Goal: Task Accomplishment & Management: Manage account settings

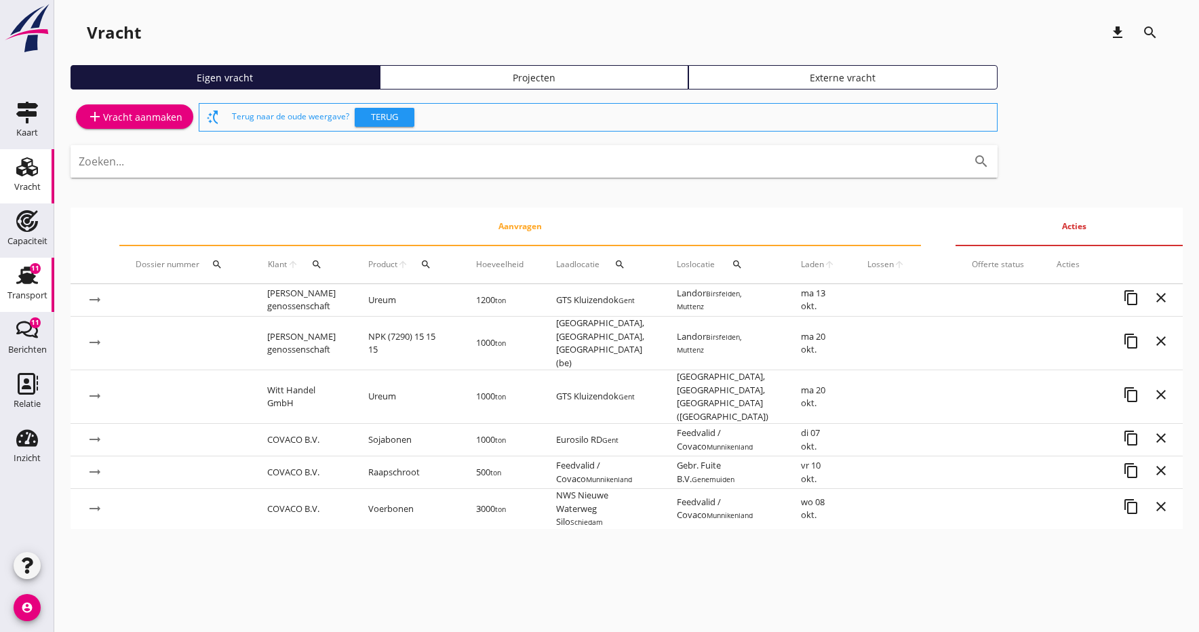
click at [29, 290] on div "Transport" at bounding box center [27, 295] width 40 height 19
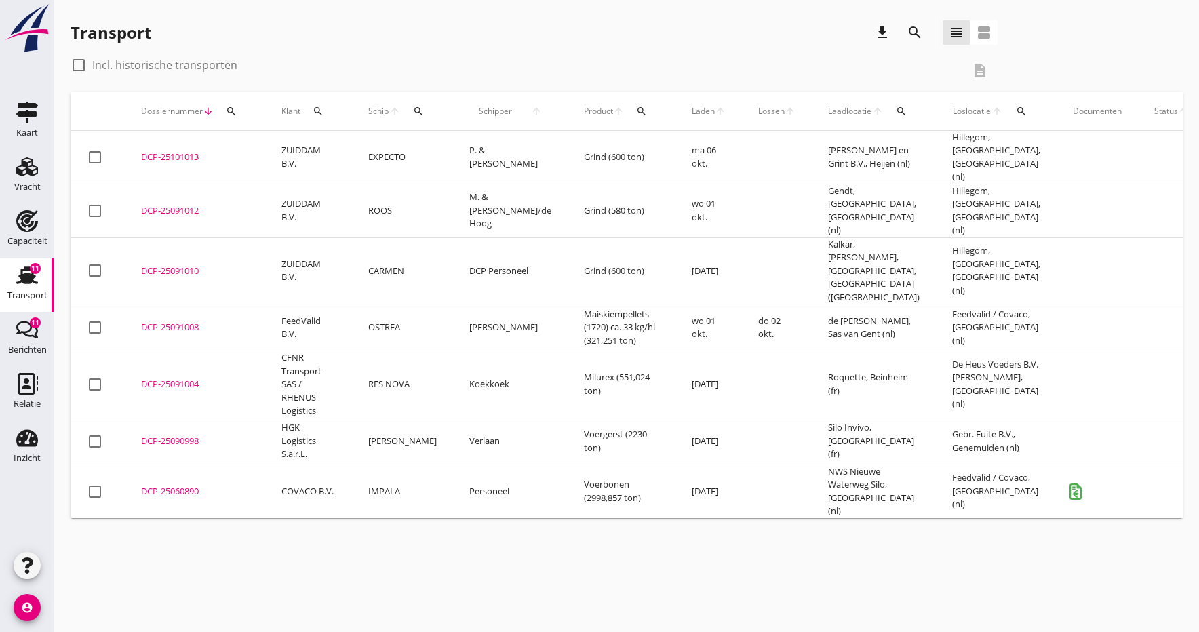
click at [183, 153] on div "DCP-25101013" at bounding box center [195, 158] width 108 height 14
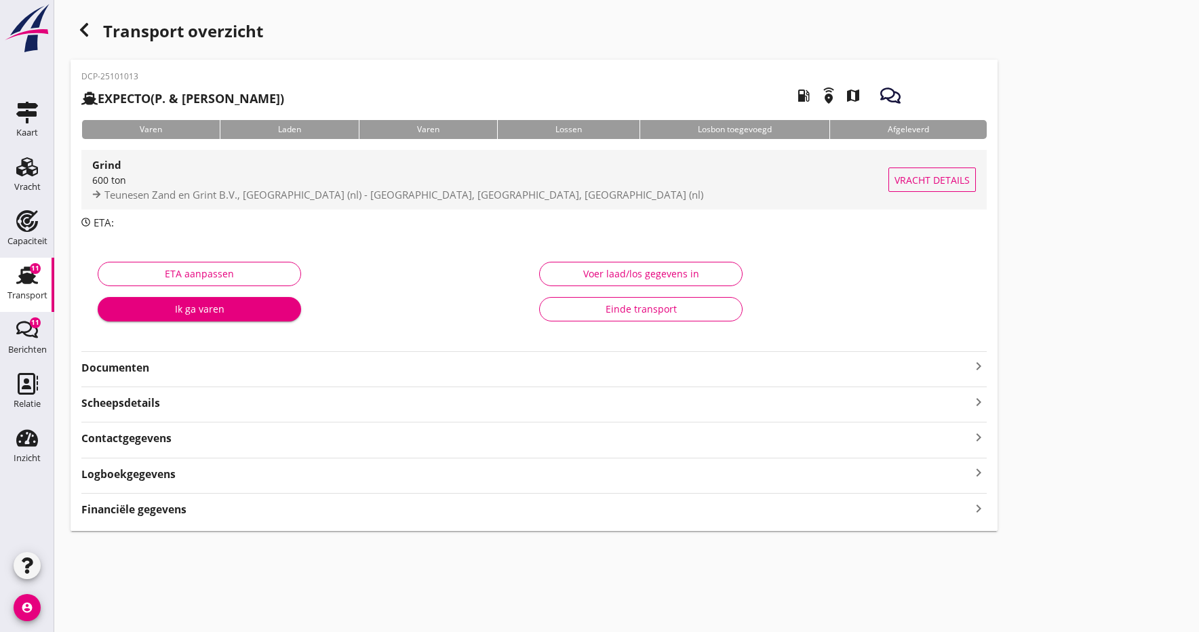
click at [121, 173] on div "Grind" at bounding box center [490, 165] width 796 height 16
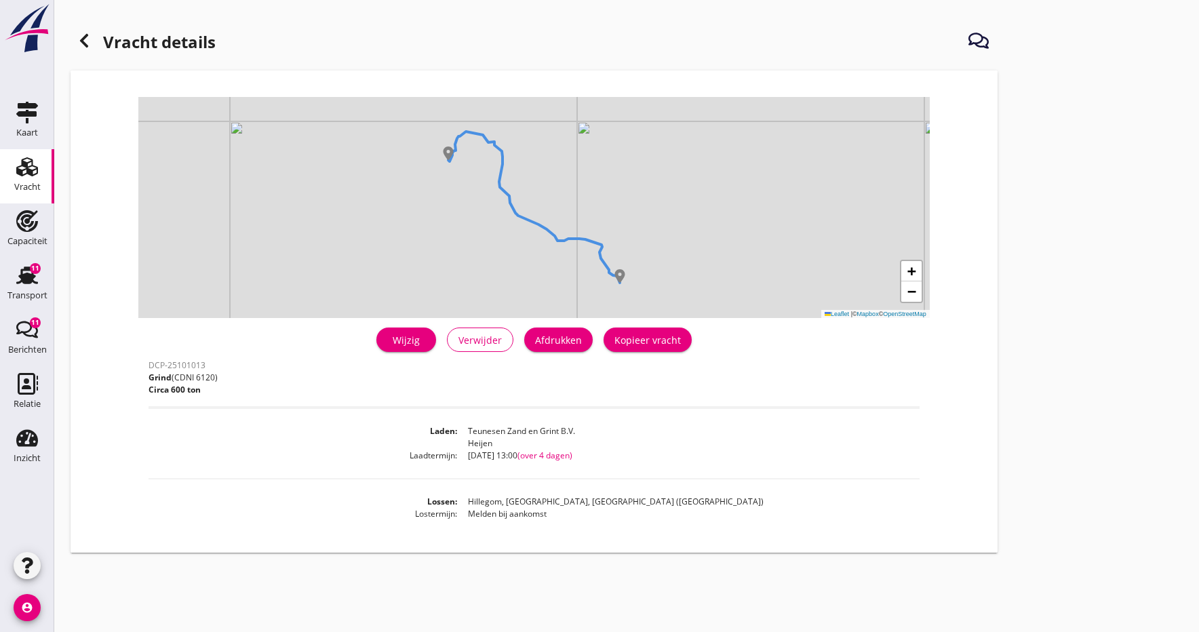
click at [420, 339] on div "Wijzig" at bounding box center [406, 340] width 38 height 14
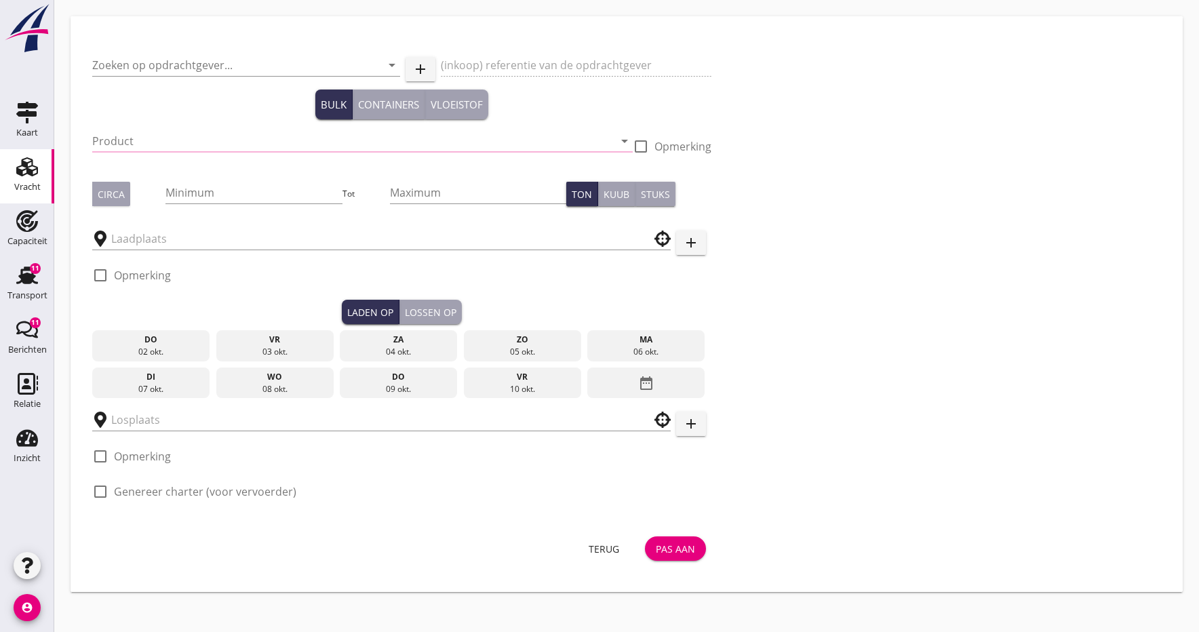
type input "ZUIDDAM B.V."
type input "Grind (6120)"
type input "600"
type input "Hillegom, [GEOGRAPHIC_DATA], [GEOGRAPHIC_DATA]"
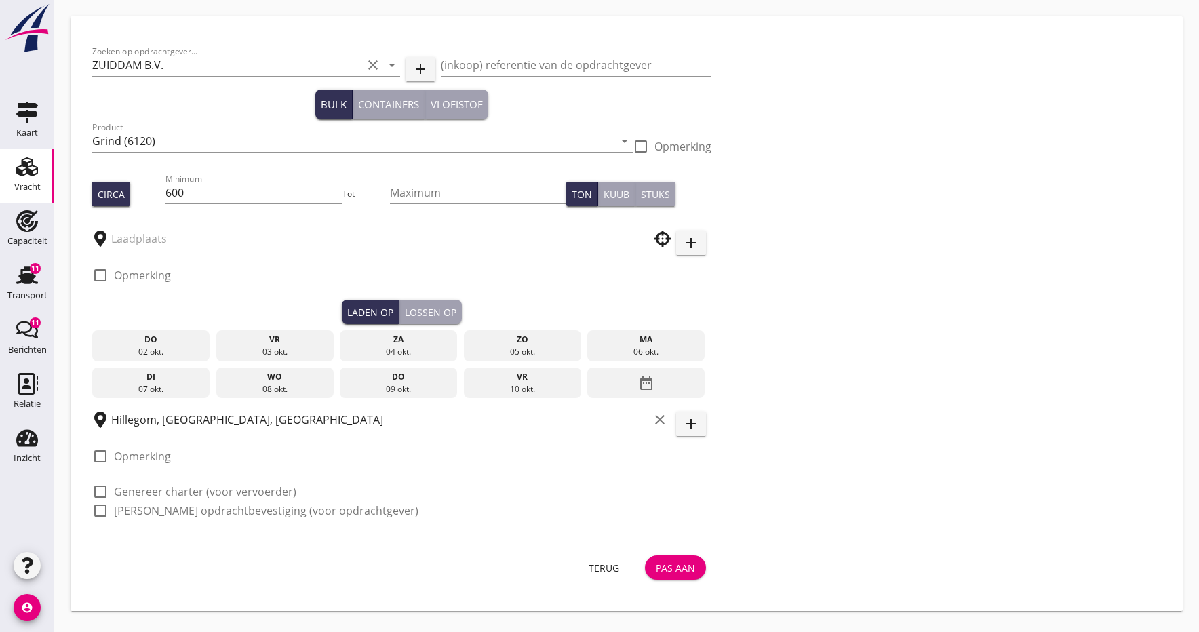
type input "Teunesen Zand en Grint B.V."
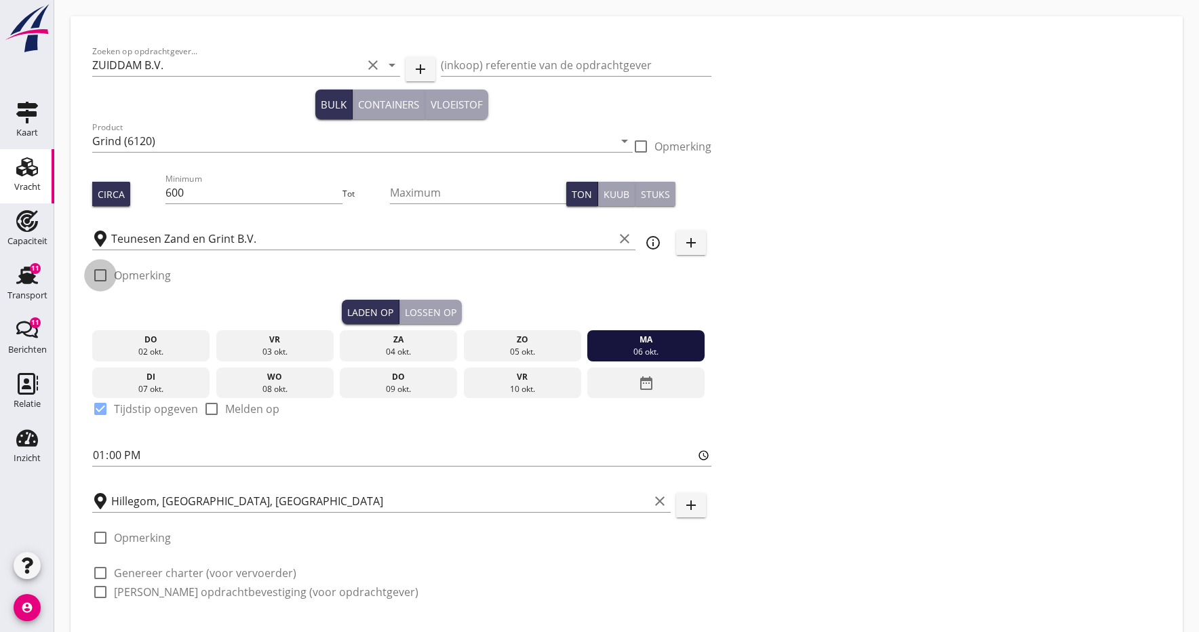
click at [100, 281] on div at bounding box center [100, 275] width 23 height 23
checkbox input "true"
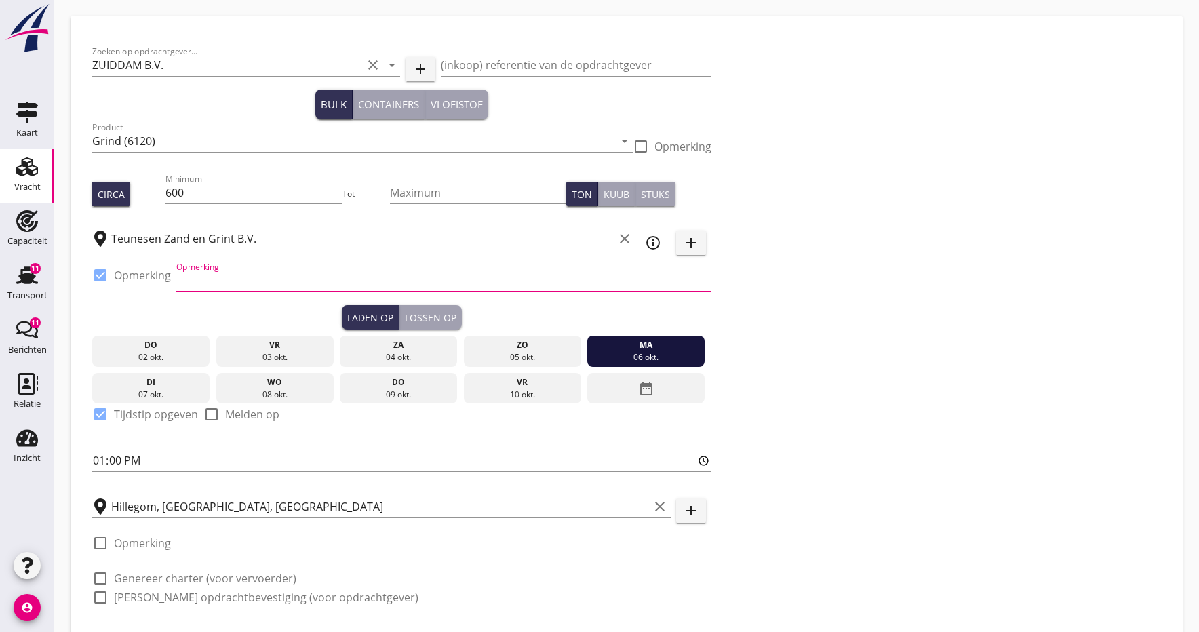
click at [270, 286] on input "Opmerking" at bounding box center [443, 281] width 535 height 22
click at [226, 282] on input "ca. 300 TS Grind 4/32 + 300 Ts Zand 0/4" at bounding box center [443, 281] width 535 height 22
type input "ca. 300 Ts Grind 4/32 + 300 Ts Zand 0/4"
drag, startPoint x: 126, startPoint y: 462, endPoint x: 157, endPoint y: 457, distance: 30.9
click at [126, 462] on input "13:00" at bounding box center [401, 461] width 619 height 22
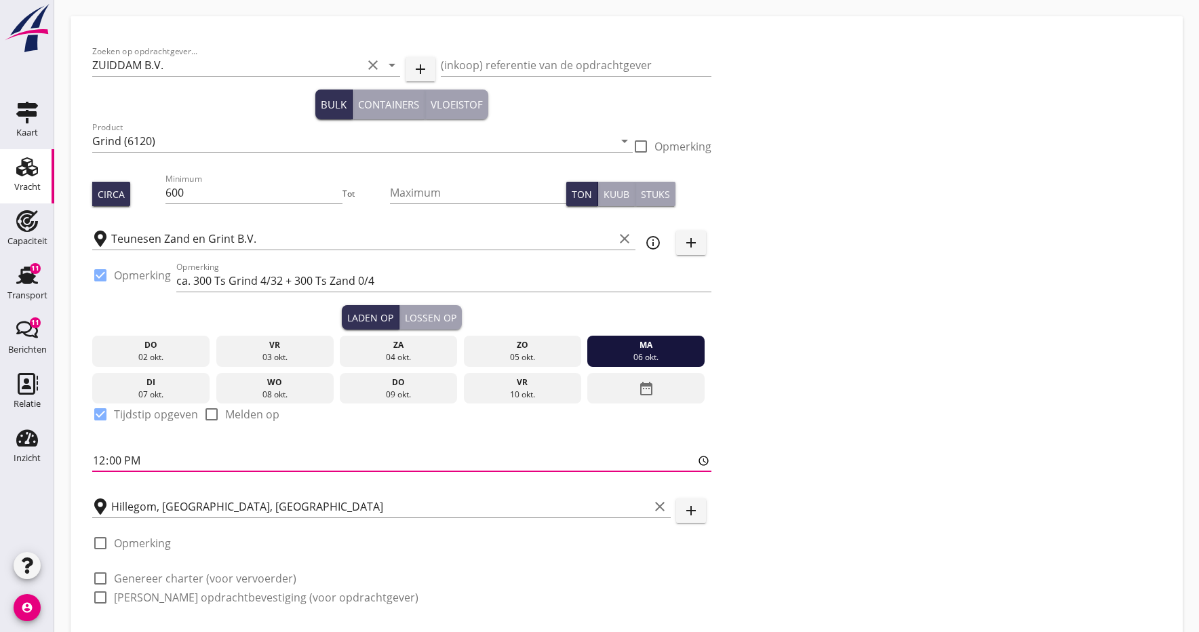
type input "12:03"
type input "12:30"
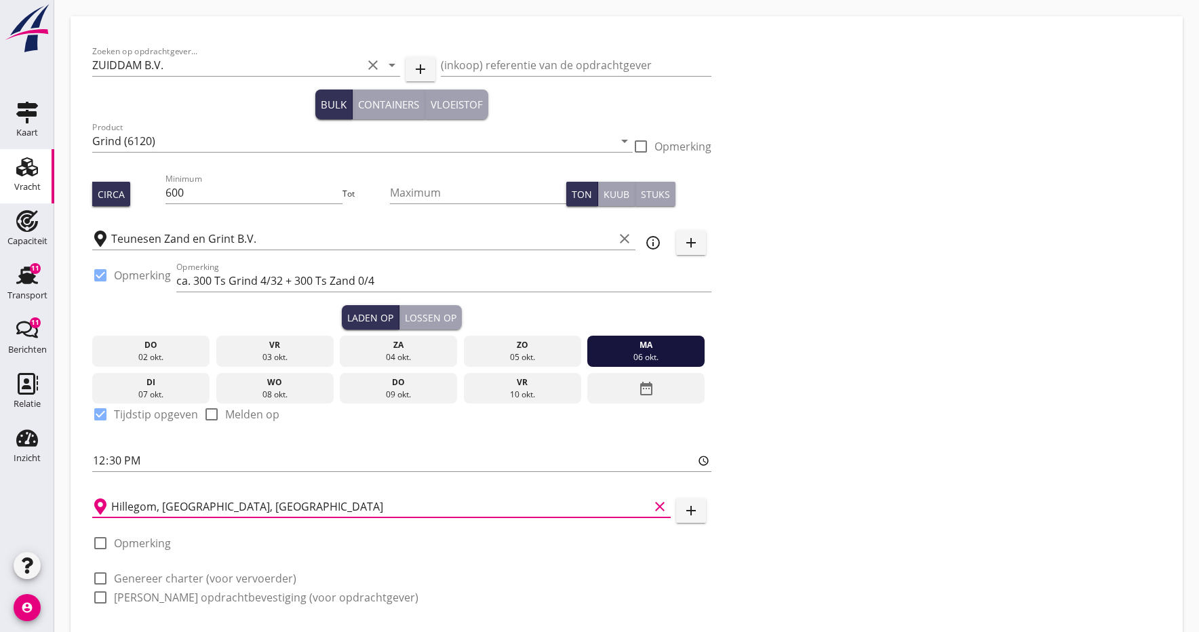
click at [380, 496] on input "Hillegom, [GEOGRAPHIC_DATA], [GEOGRAPHIC_DATA]" at bounding box center [380, 507] width 538 height 22
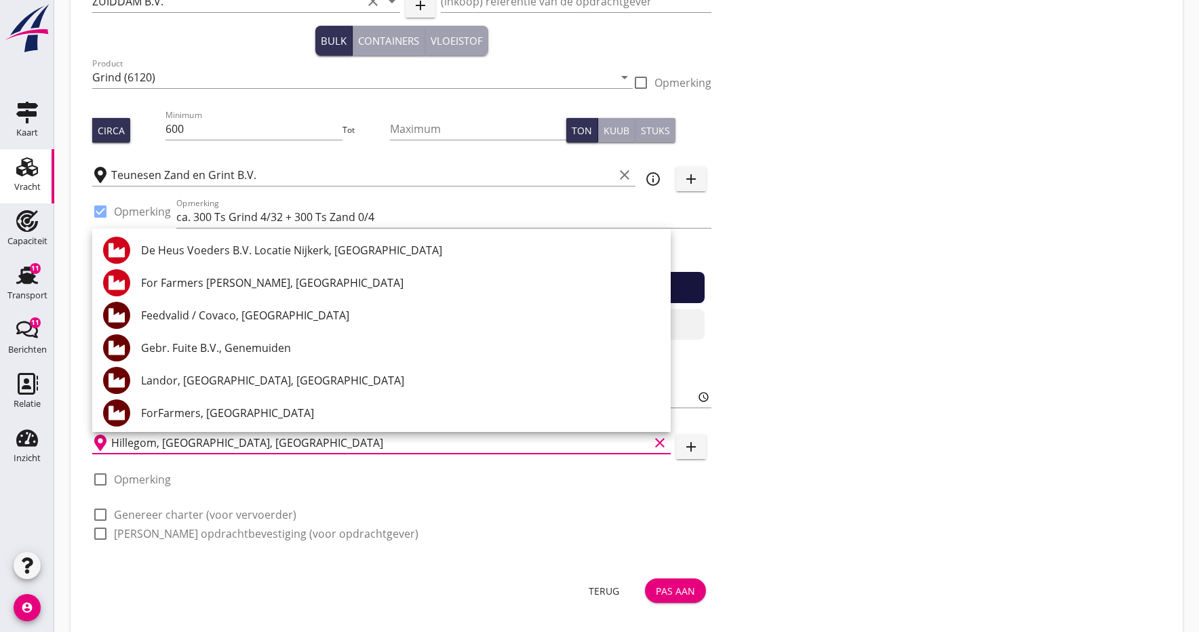
scroll to position [64, 0]
drag, startPoint x: 1086, startPoint y: 397, endPoint x: 863, endPoint y: 441, distance: 227.4
click at [1086, 397] on div "Zoeken op opdrachtgever... ZUIDDAM B.V. clear arrow_drop_down add (inkoop) refe…" at bounding box center [626, 266] width 1079 height 584
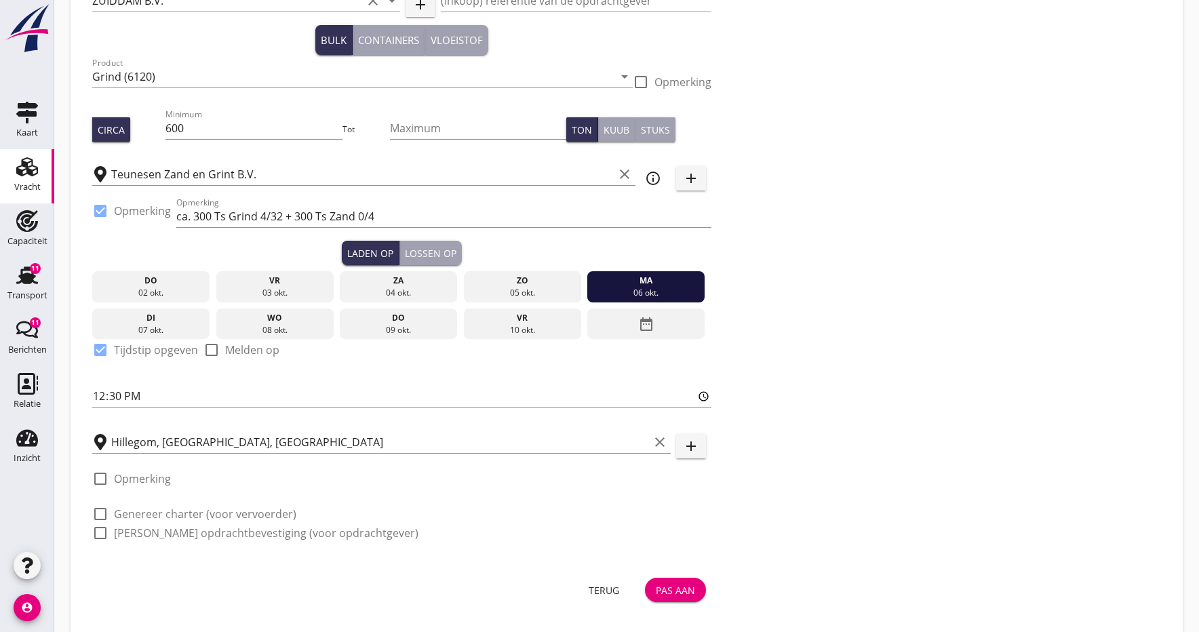
click at [661, 594] on div "Pas aan" at bounding box center [675, 590] width 39 height 14
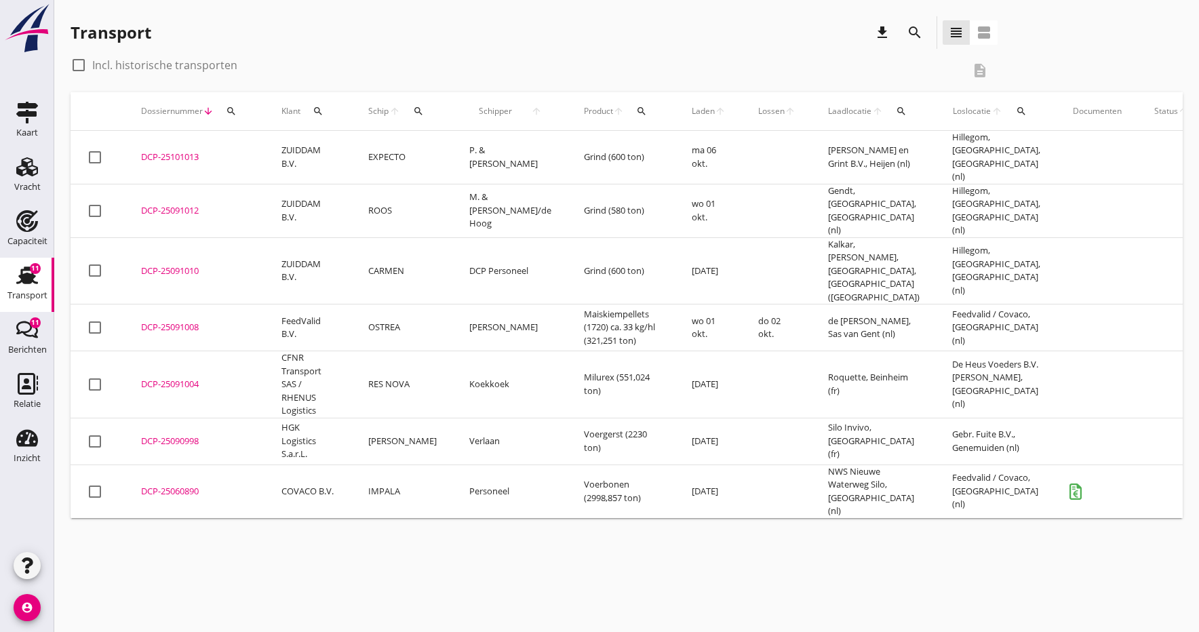
click at [167, 153] on div "DCP-25101013" at bounding box center [195, 158] width 108 height 14
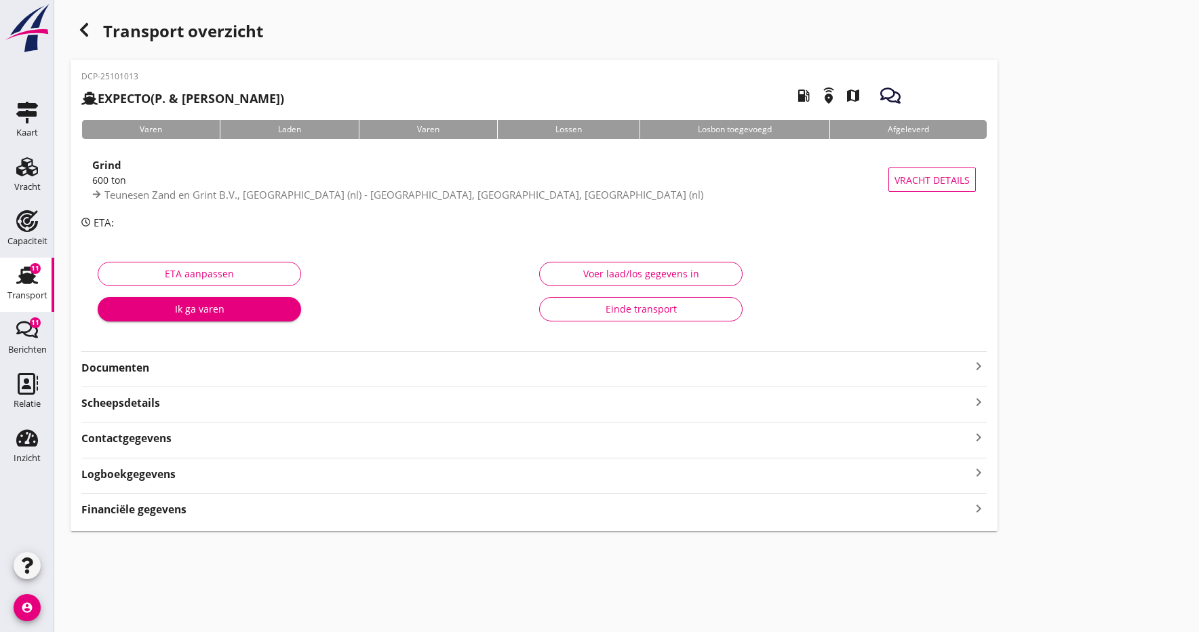
click at [123, 370] on strong "Documenten" at bounding box center [525, 368] width 889 height 16
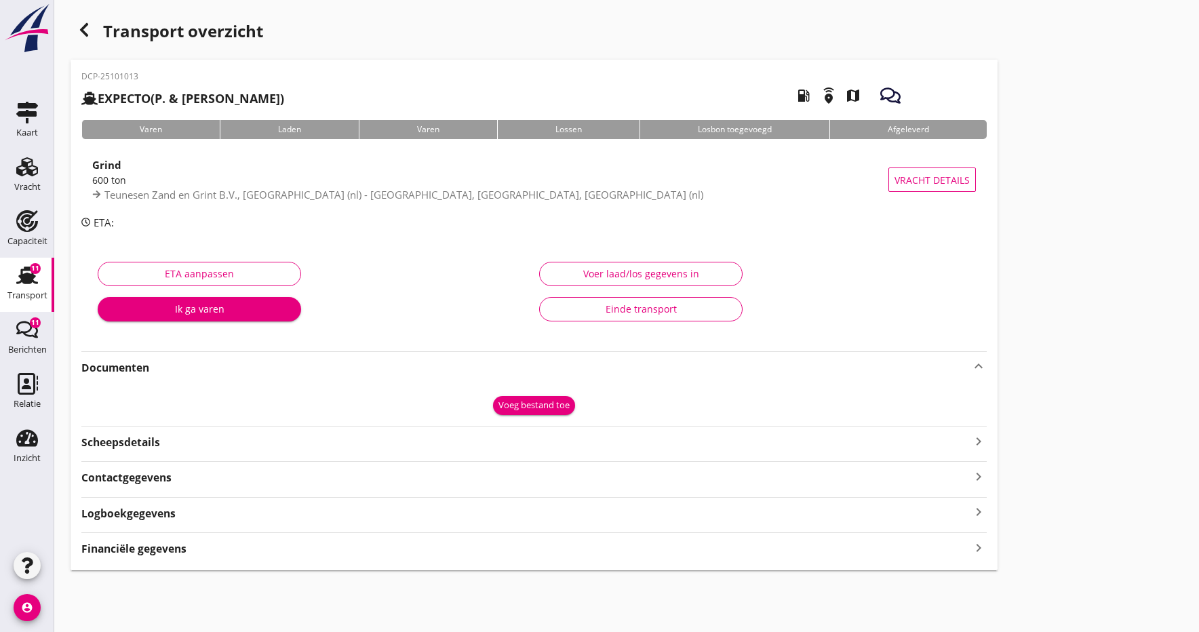
click at [540, 402] on div "Voeg bestand toe" at bounding box center [533, 406] width 71 height 14
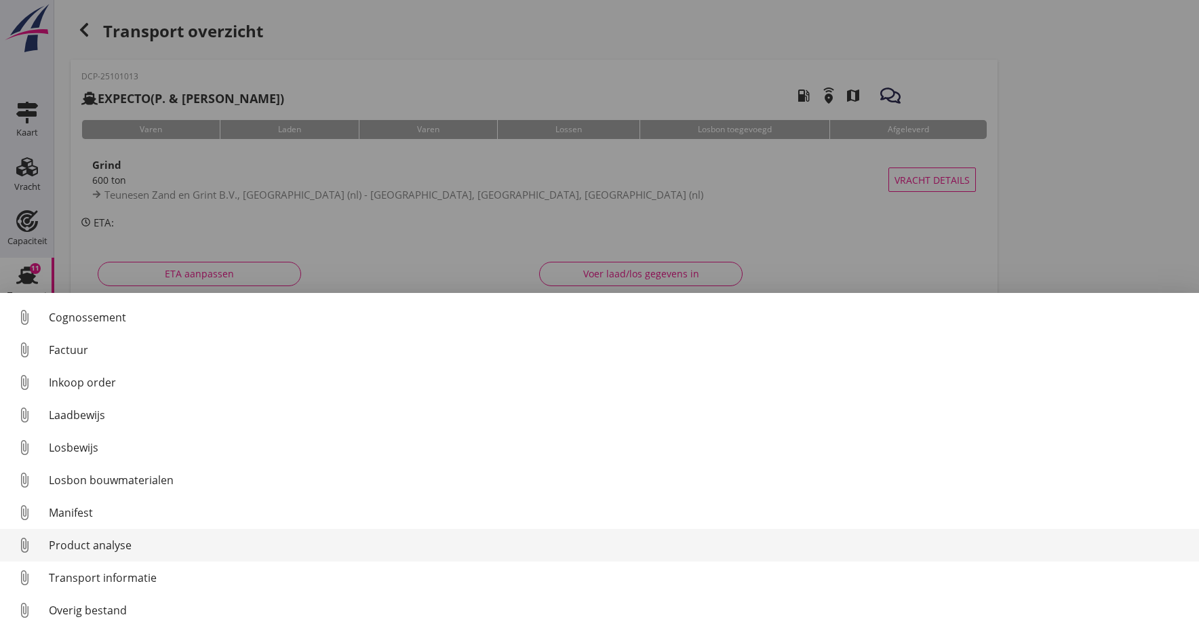
scroll to position [62, 0]
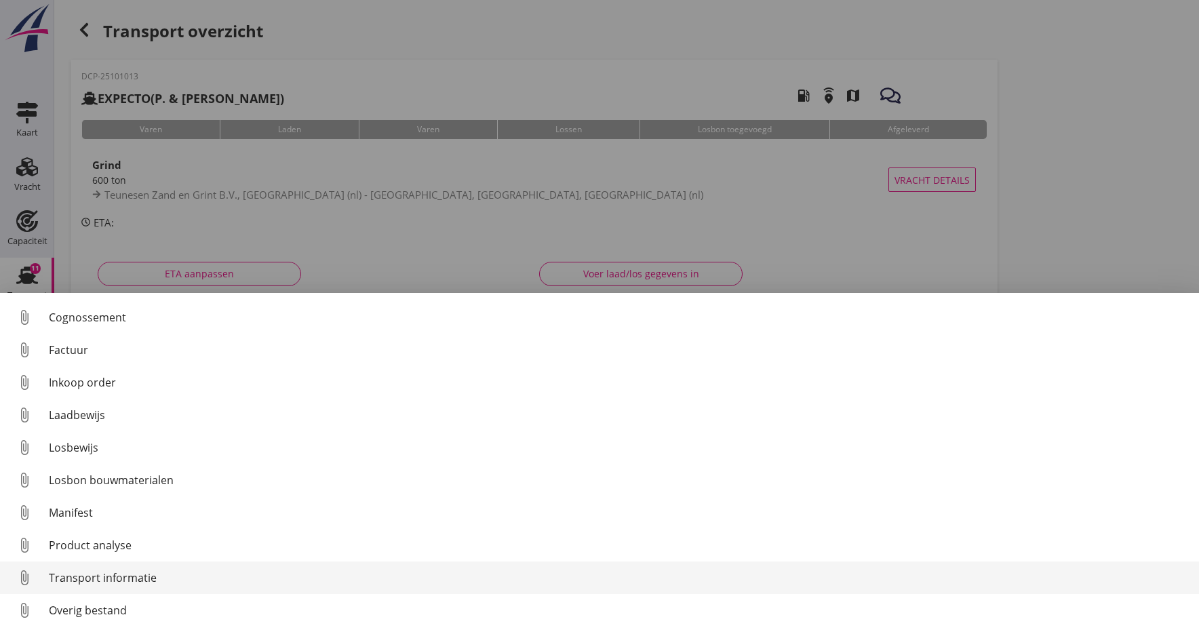
click at [91, 574] on div "Transport informatie" at bounding box center [618, 578] width 1139 height 16
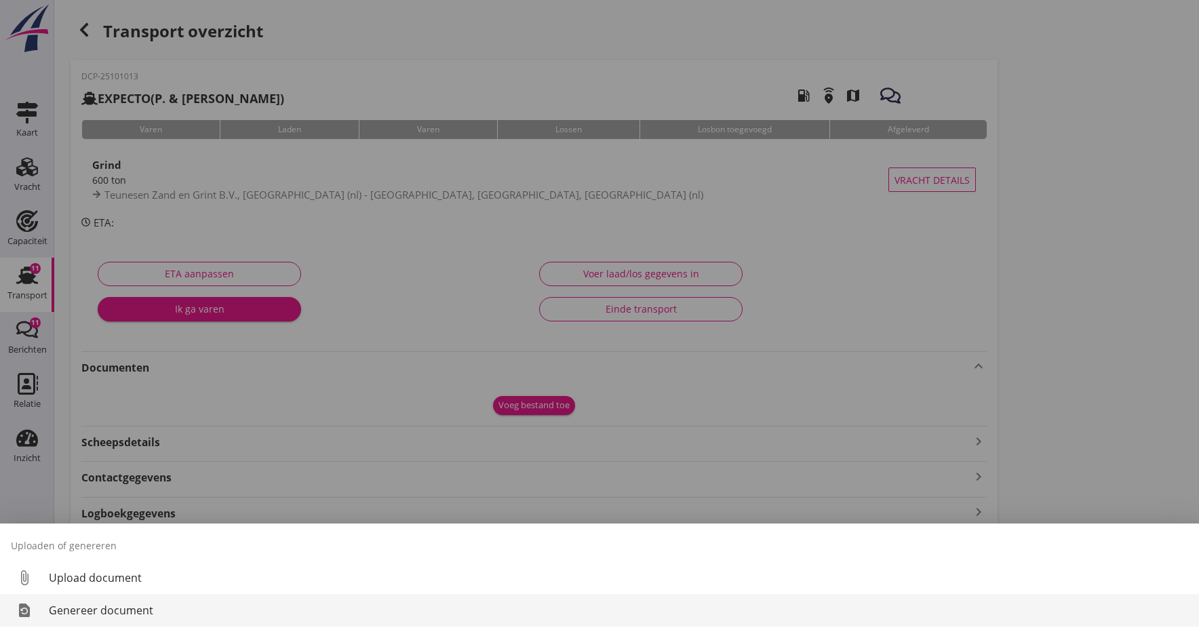
click at [103, 612] on div "Genereer document" at bounding box center [618, 610] width 1139 height 16
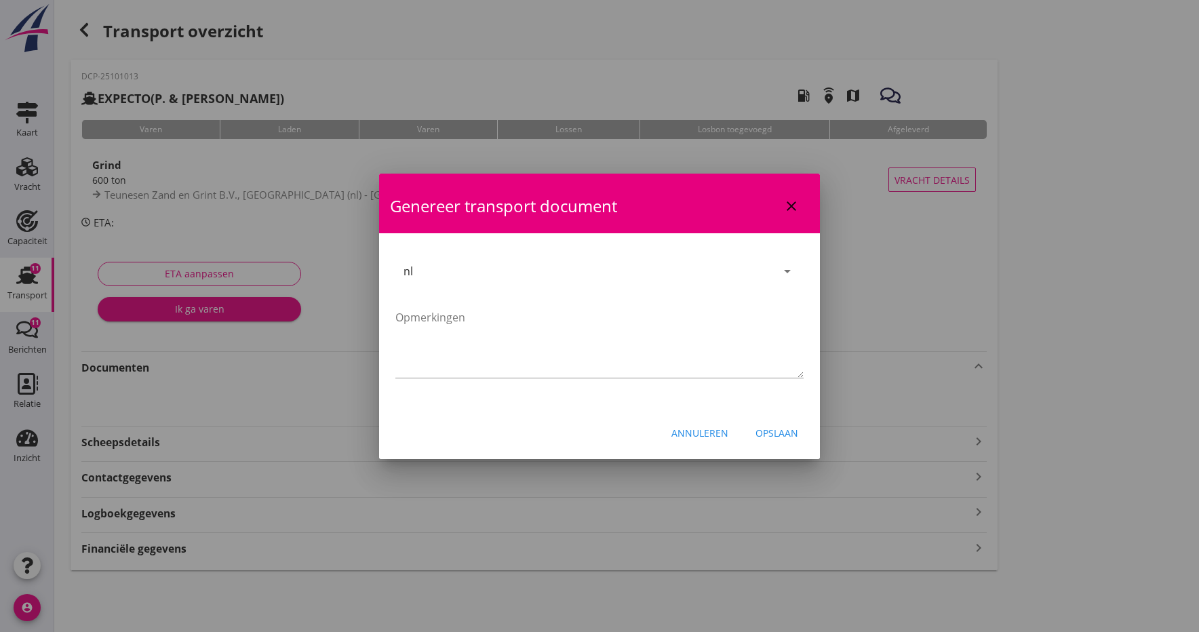
click at [791, 431] on div "Opslaan" at bounding box center [776, 433] width 43 height 14
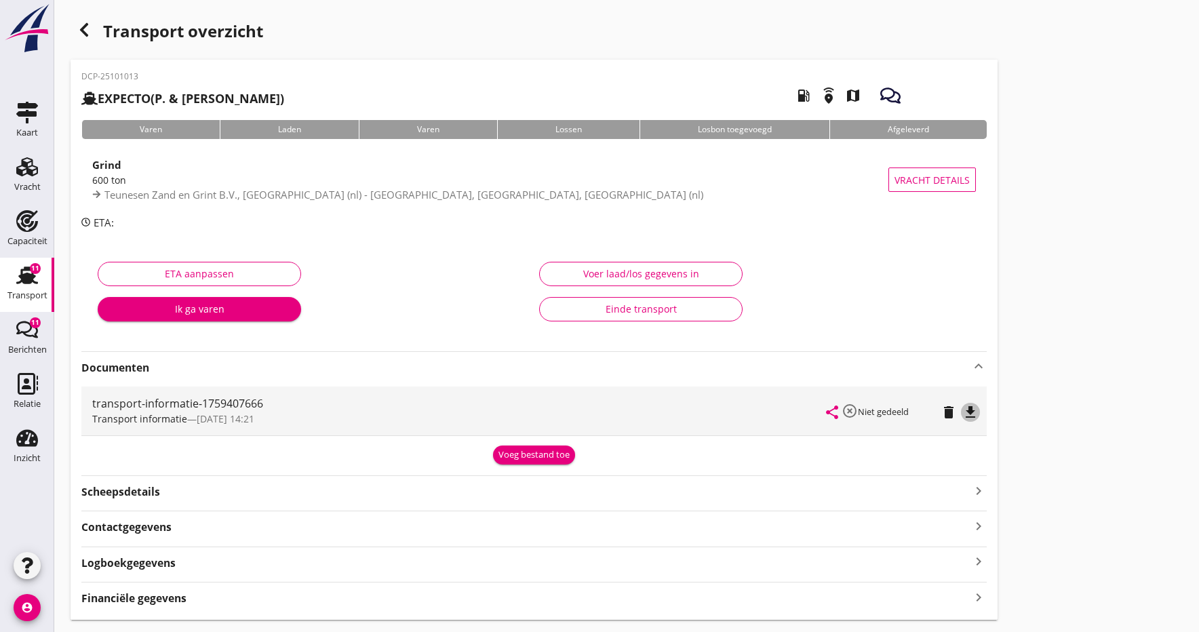
click at [975, 407] on icon "file_download" at bounding box center [970, 412] width 16 height 16
click at [966, 412] on icon "file_download" at bounding box center [970, 412] width 16 height 16
click at [971, 412] on icon "open_in_browser" at bounding box center [970, 412] width 16 height 16
click at [830, 413] on icon "share" at bounding box center [832, 412] width 16 height 16
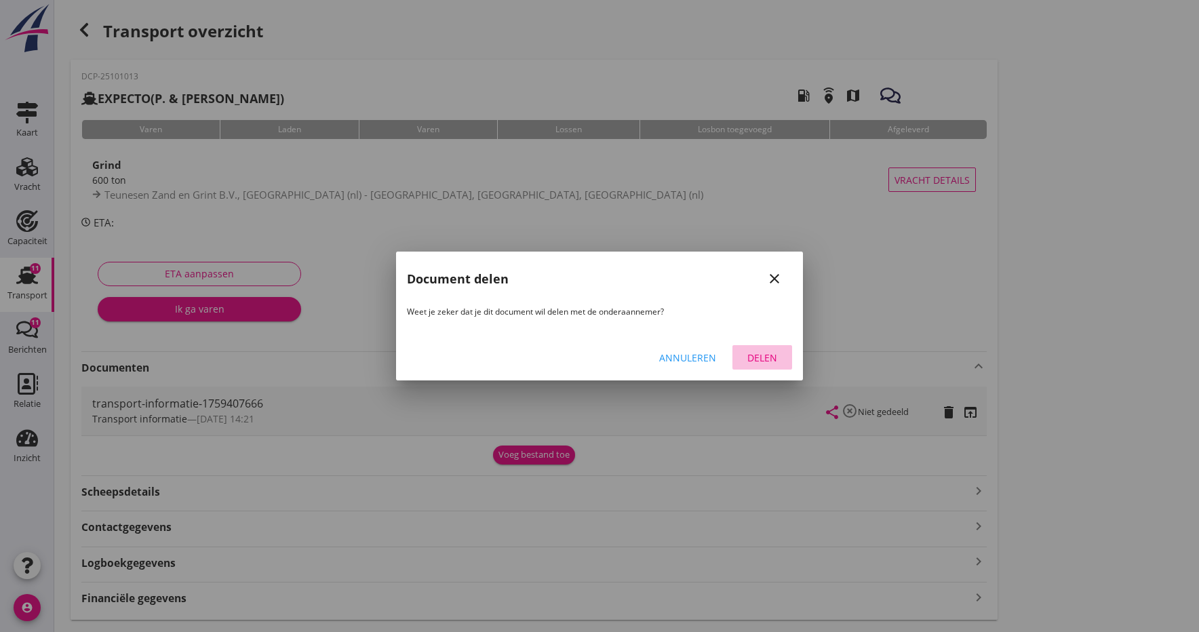
click at [763, 358] on div "Delen" at bounding box center [762, 358] width 38 height 14
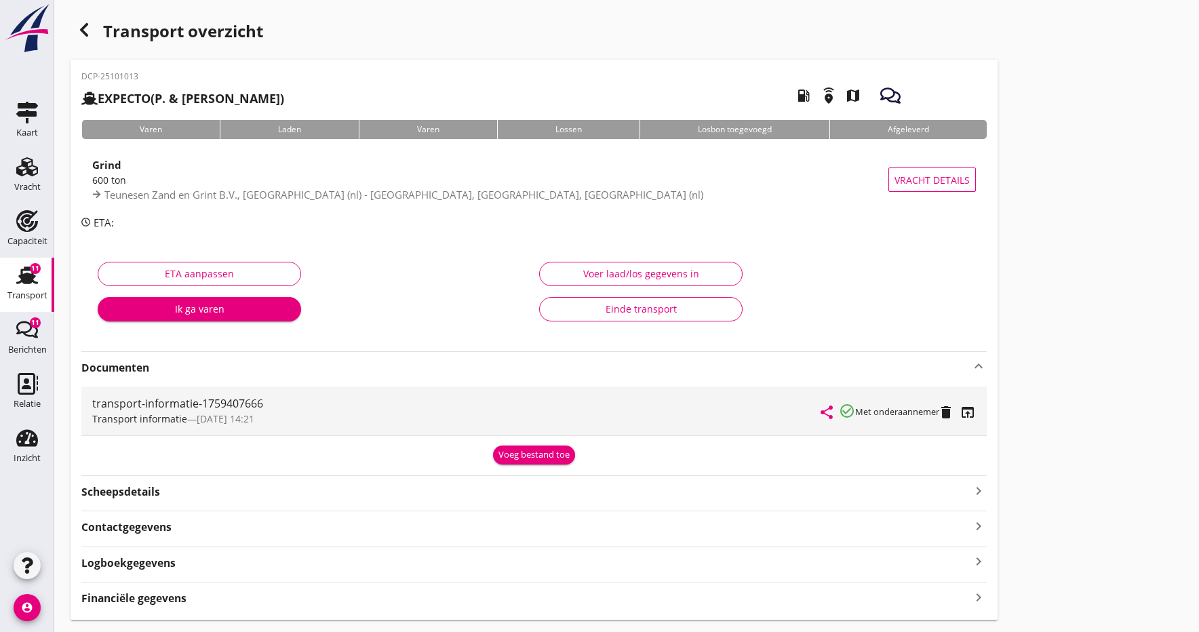
scroll to position [0, 0]
